Goal: Check status: Check status

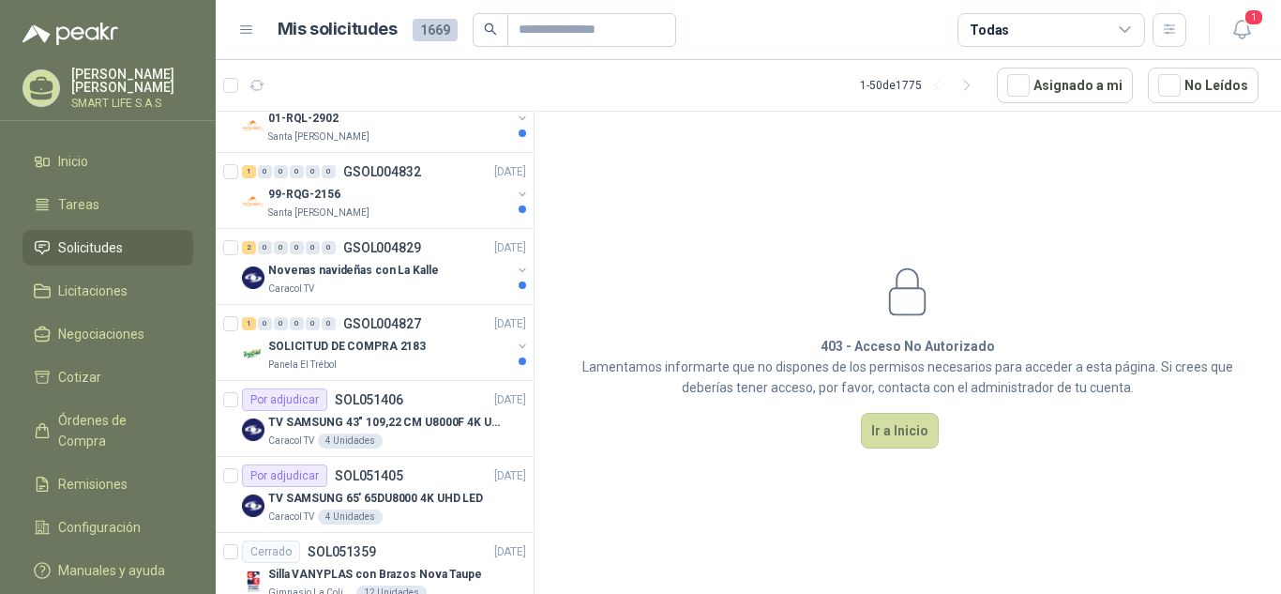
scroll to position [360, 0]
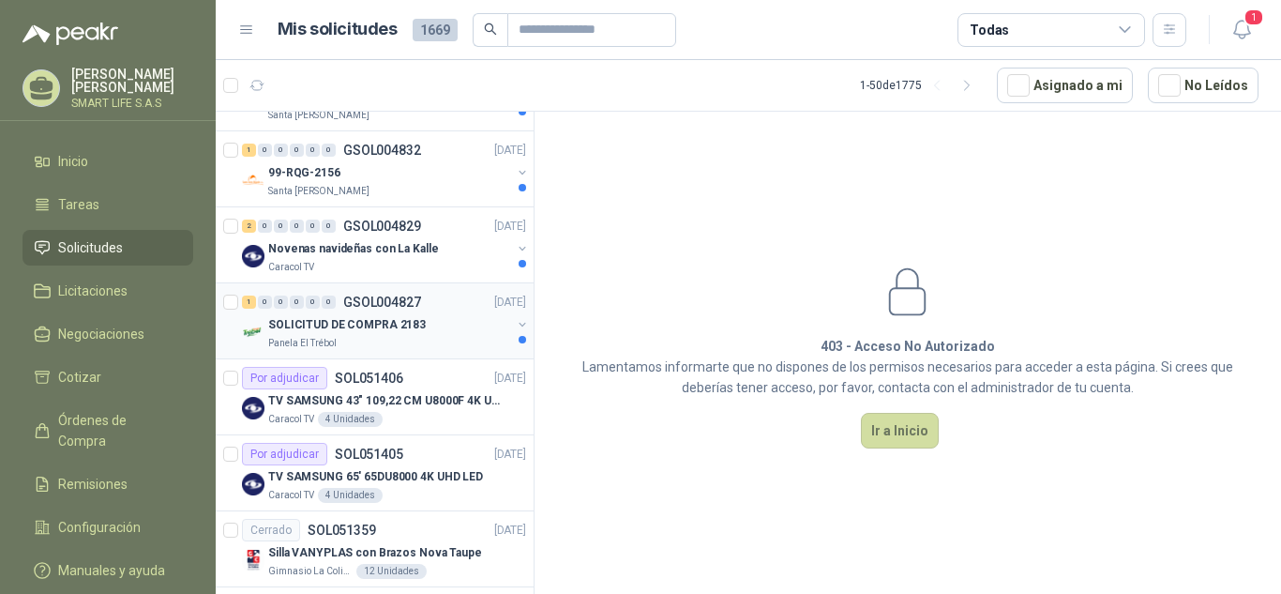
click at [476, 334] on div "SOLICITUD DE COMPRA 2183" at bounding box center [389, 324] width 243 height 23
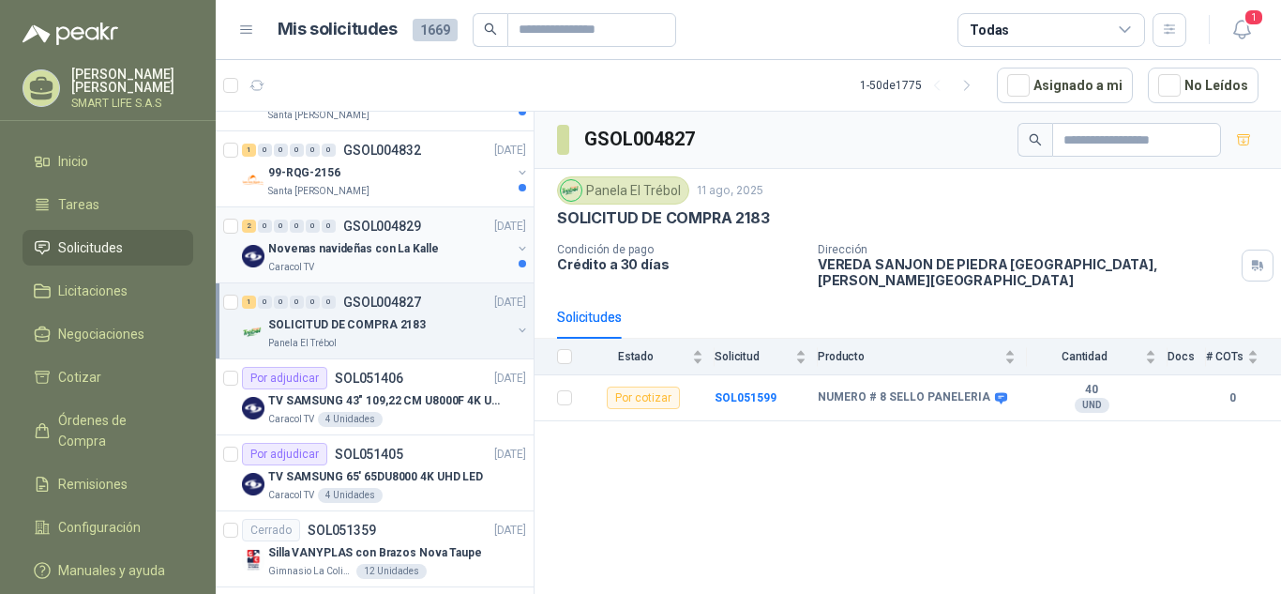
click at [439, 279] on div "2 0 0 0 0 0 GSOL004829 [DATE] Novenas navideñas con La Kalle Caracol TV" at bounding box center [375, 245] width 318 height 76
click at [445, 260] on div "Caracol TV" at bounding box center [389, 267] width 243 height 15
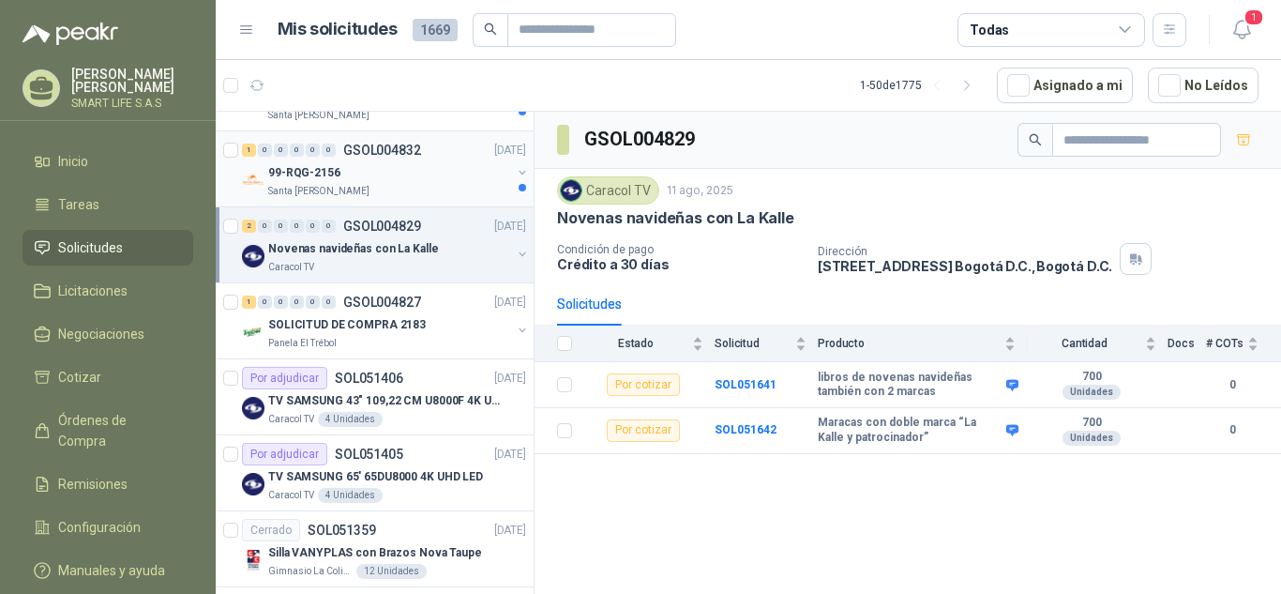
click at [451, 196] on div "Santa [PERSON_NAME]" at bounding box center [389, 191] width 243 height 15
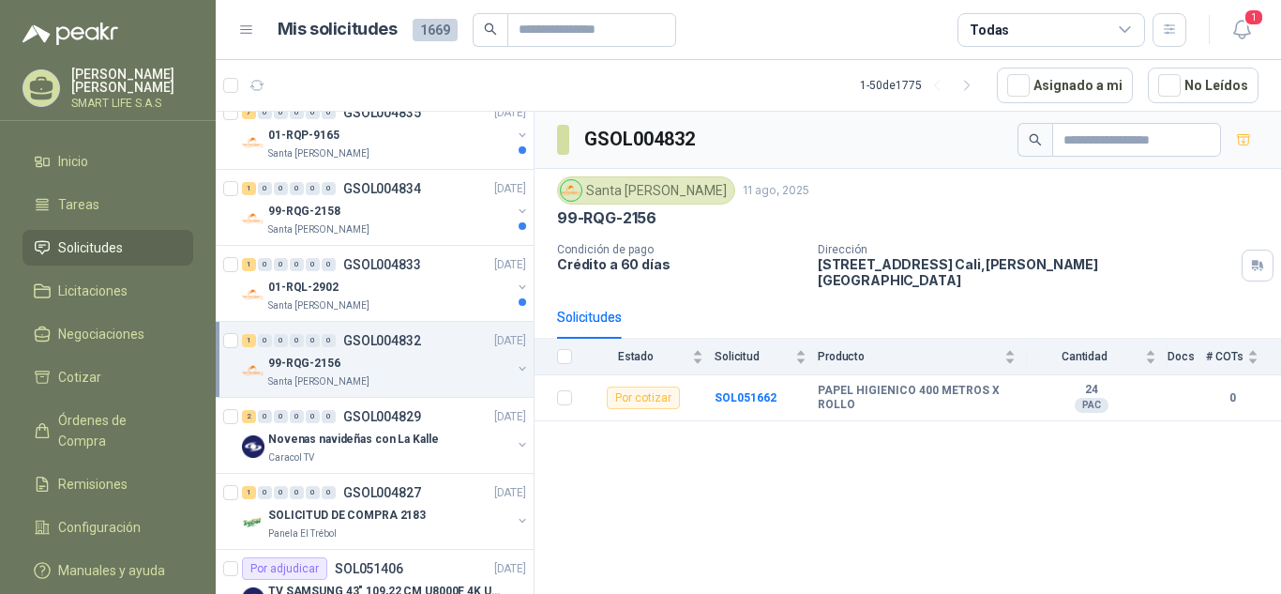
scroll to position [184, 0]
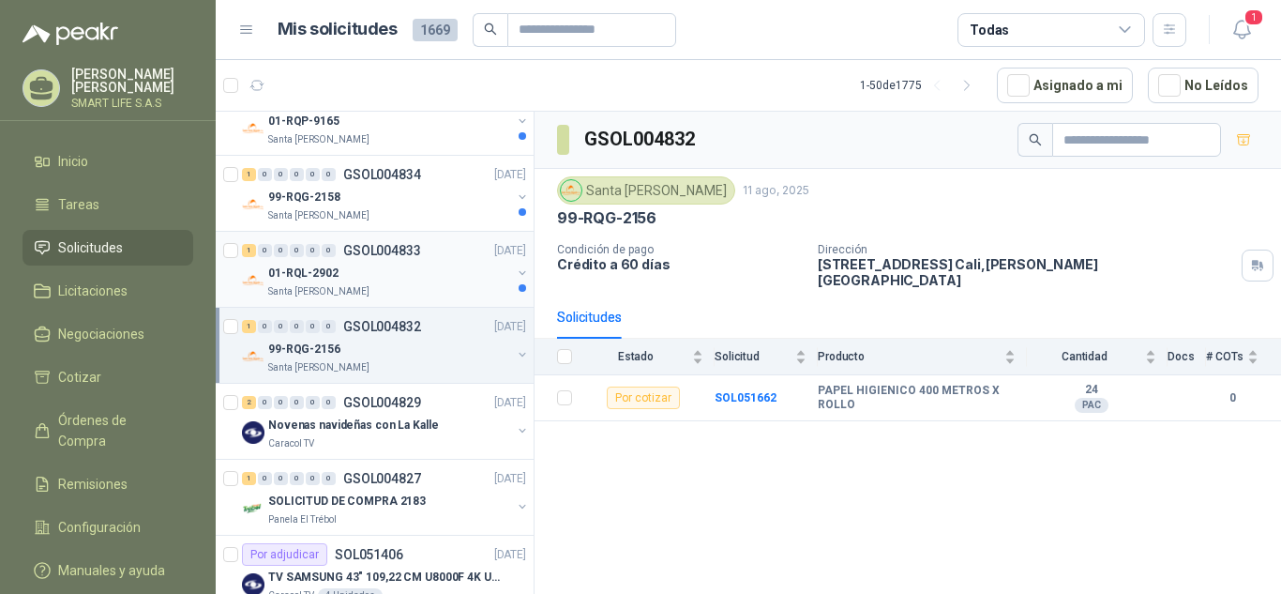
click at [432, 249] on div "1 0 0 0 0 0 GSOL004833 [DATE]" at bounding box center [386, 250] width 288 height 23
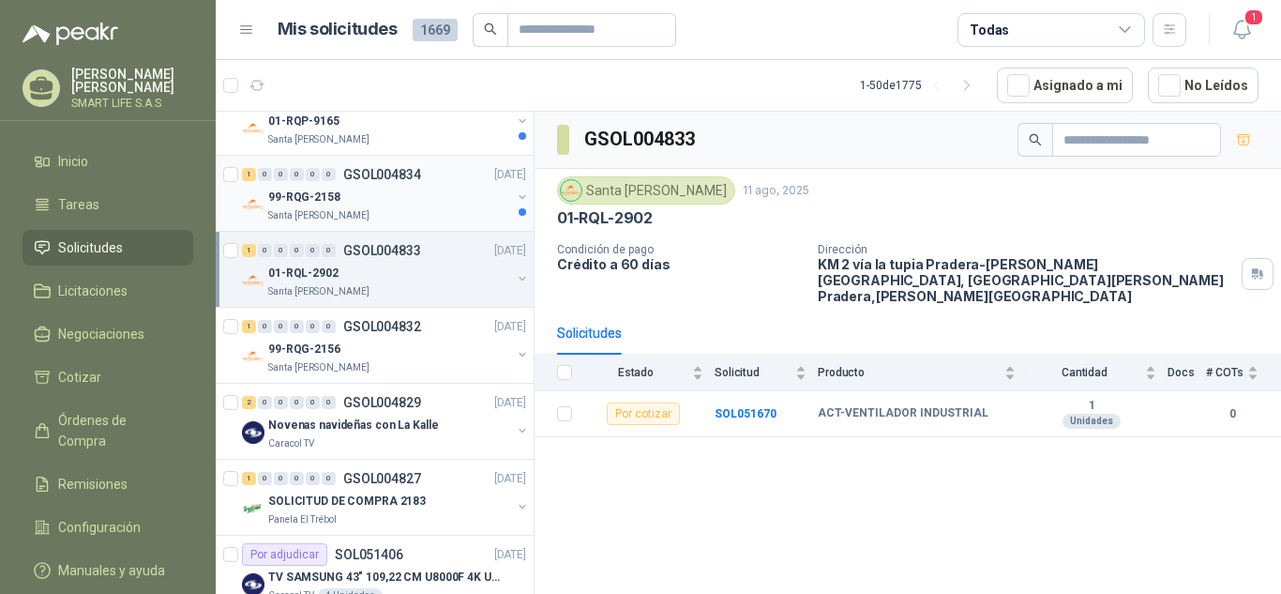
click at [445, 205] on div "99-RQG-2158" at bounding box center [389, 197] width 243 height 23
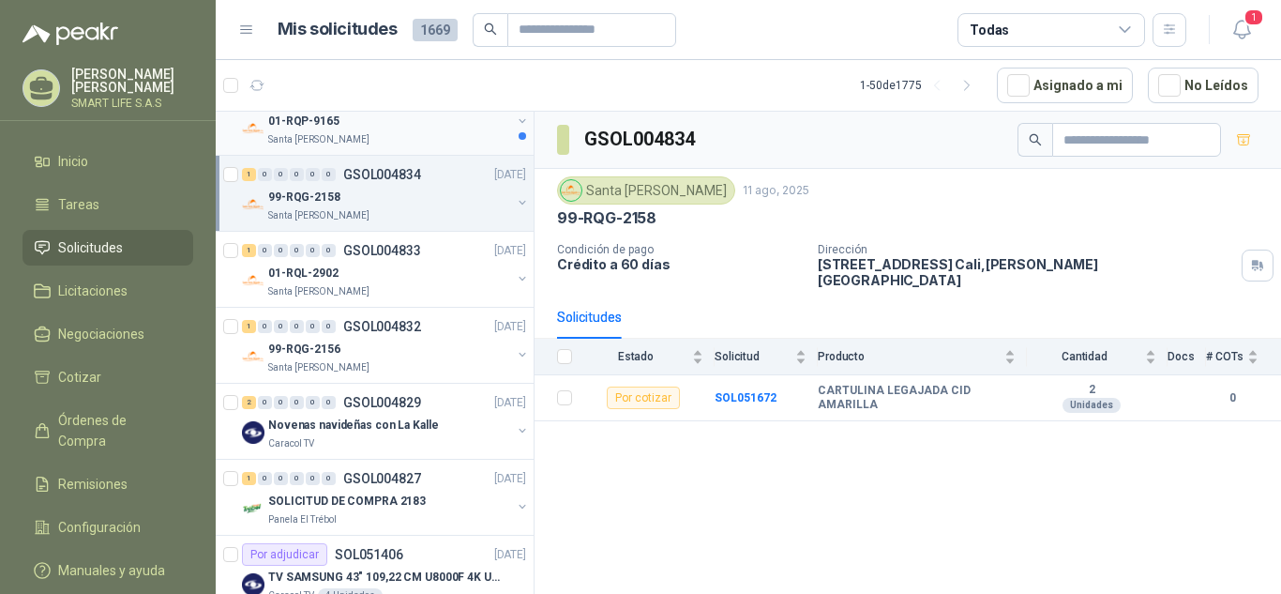
click at [454, 137] on div "Santa [PERSON_NAME]" at bounding box center [389, 139] width 243 height 15
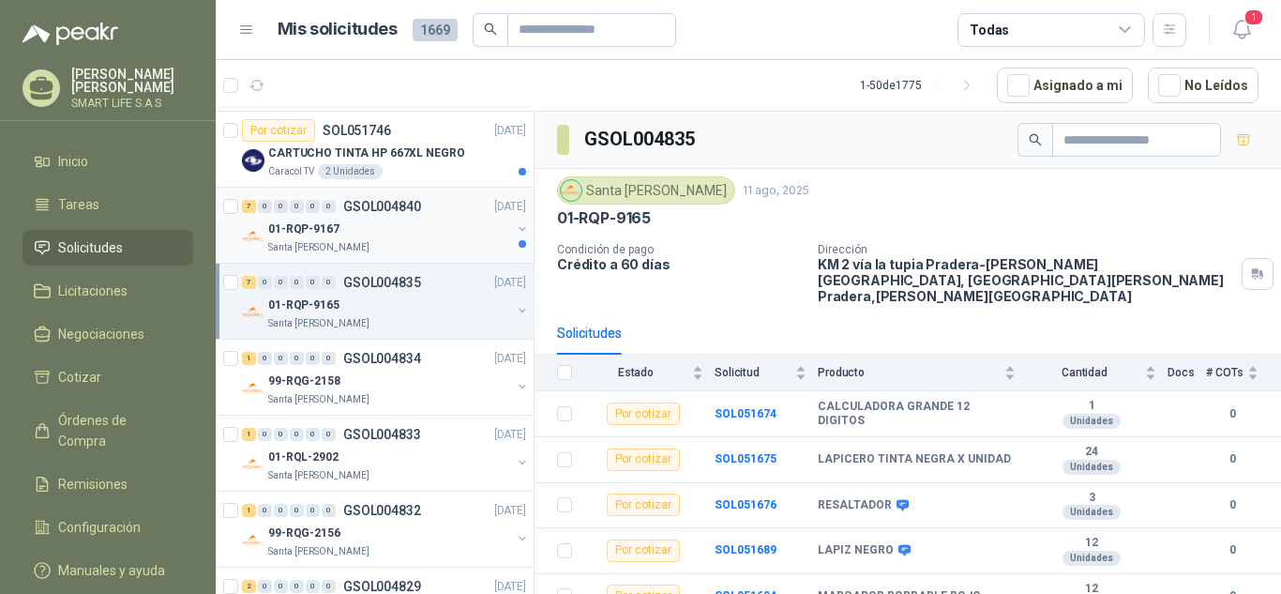
click at [417, 238] on div "01-RQP-9167" at bounding box center [389, 229] width 243 height 23
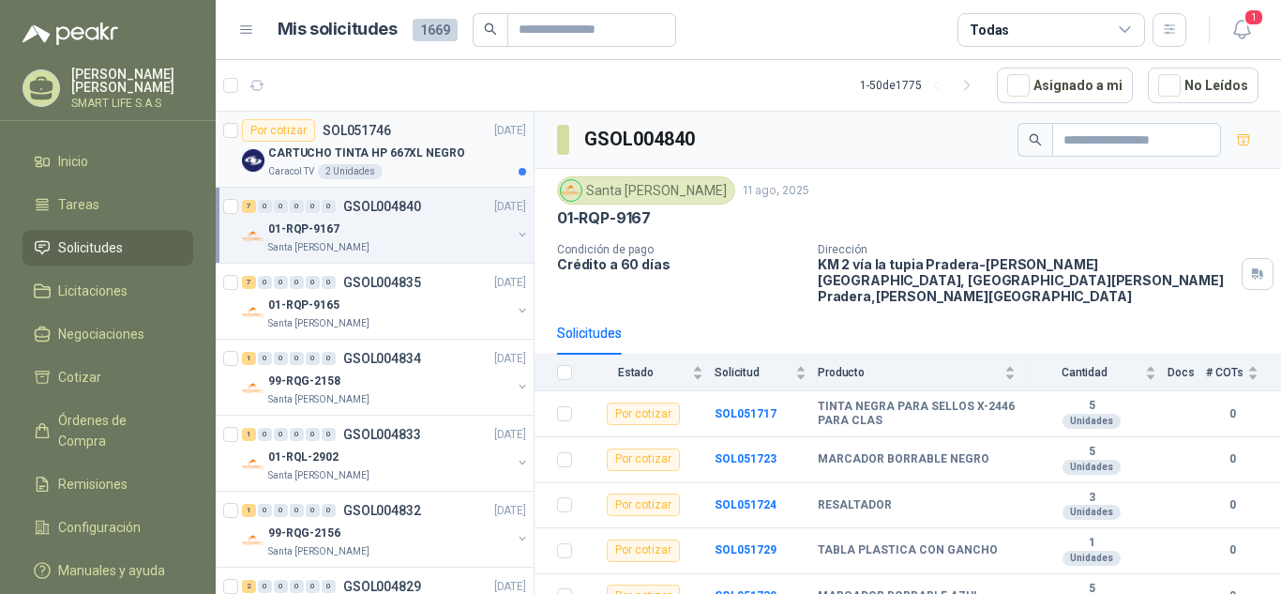
click at [458, 145] on div "CARTUCHO TINTA HP 667XL NEGRO" at bounding box center [397, 153] width 258 height 23
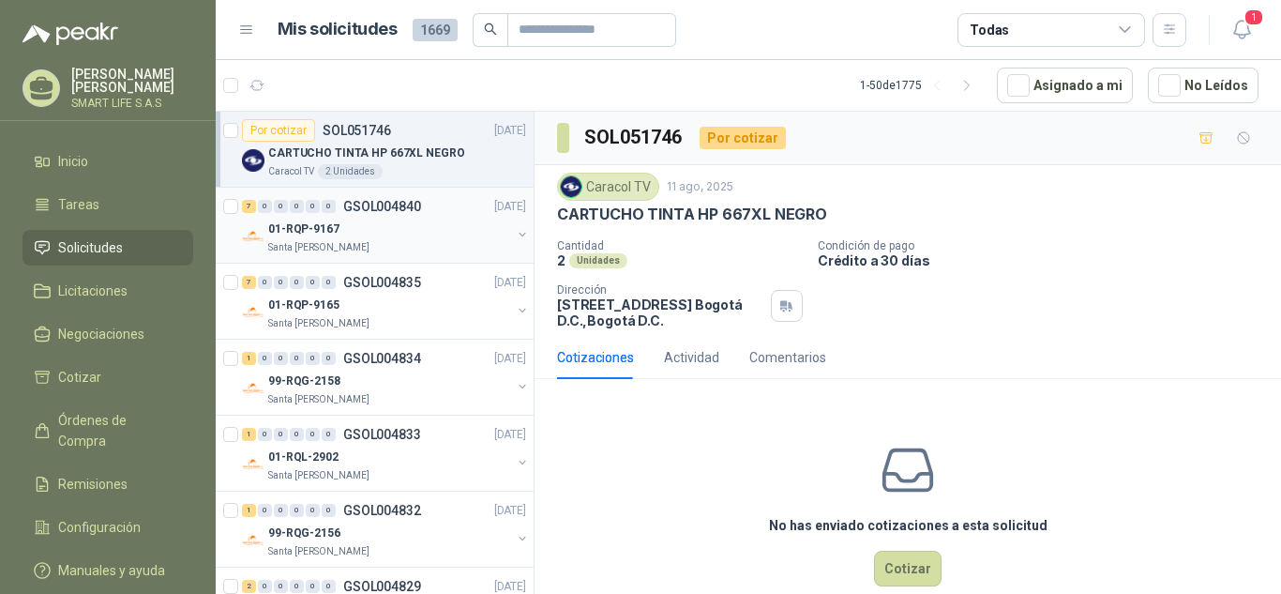
click at [429, 226] on div "01-RQP-9167" at bounding box center [389, 229] width 243 height 23
